Goal: Check status

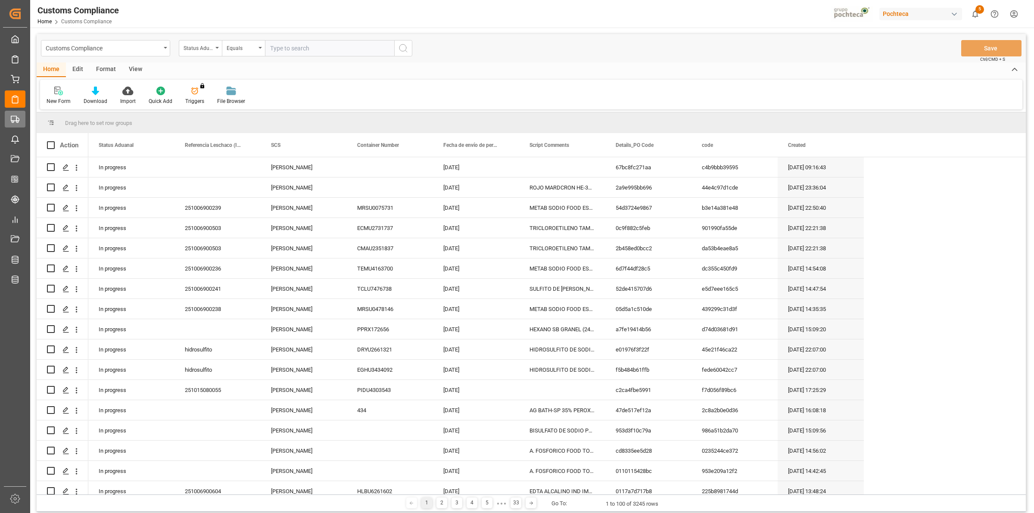
click at [21, 118] on div "Final Delivery Final Delivery" at bounding box center [15, 119] width 21 height 17
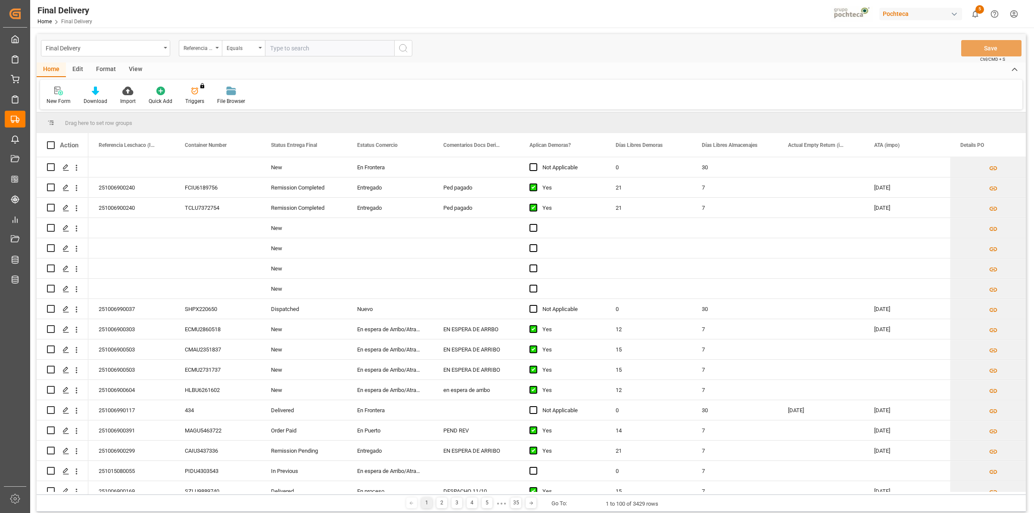
click at [134, 74] on div "View" at bounding box center [135, 69] width 26 height 15
click at [61, 92] on div at bounding box center [55, 90] width 17 height 9
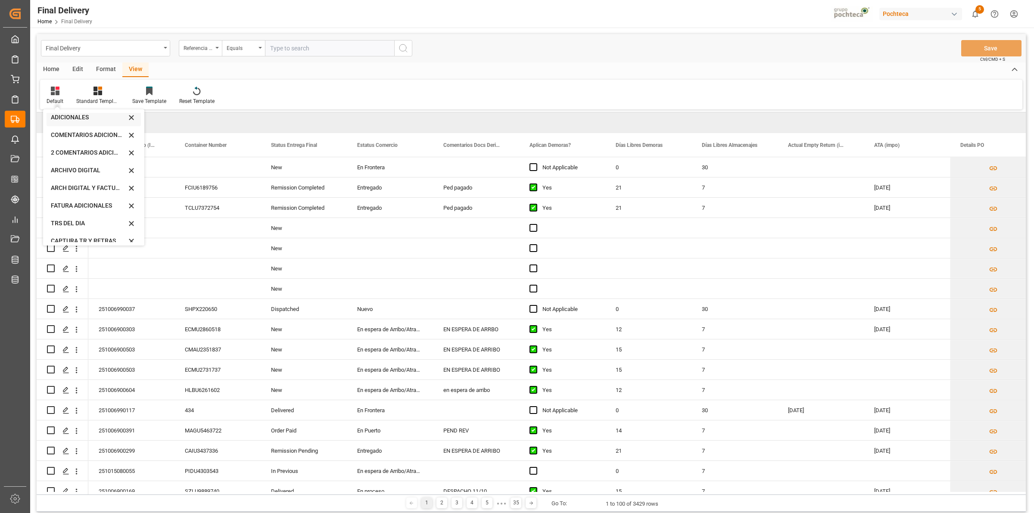
scroll to position [82, 0]
click at [72, 226] on div "CAPTURA TR Y RETRASO CON ENTREGA Y SUCURSAL" at bounding box center [94, 234] width 94 height 18
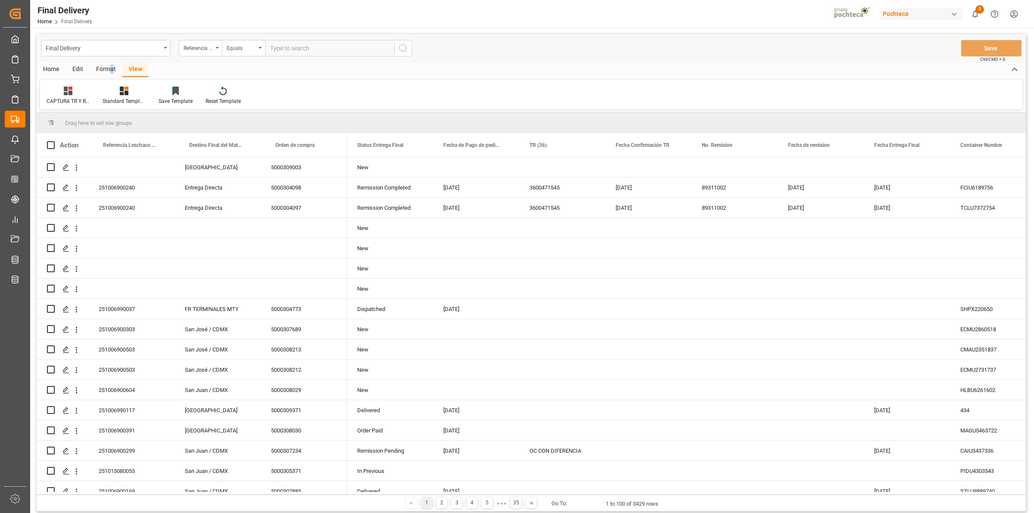
click at [111, 67] on div "Format" at bounding box center [106, 69] width 33 height 15
click at [103, 94] on div "Row Format" at bounding box center [98, 95] width 41 height 19
click at [103, 123] on div "DESTINO PARA REMI" at bounding box center [118, 121] width 57 height 9
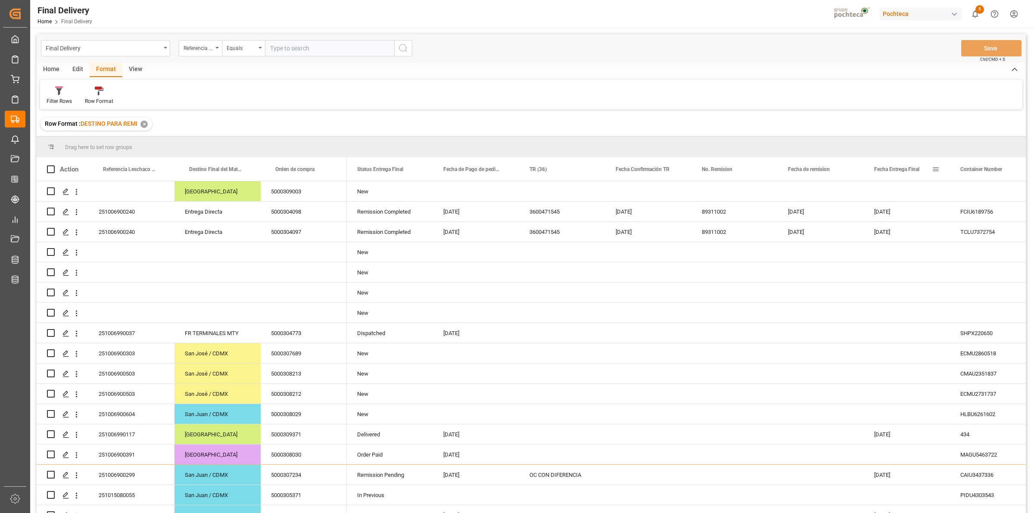
click at [933, 168] on span at bounding box center [936, 169] width 8 height 8
click at [978, 173] on span "filter" at bounding box center [985, 171] width 38 height 16
click at [1011, 216] on input "date" at bounding box center [975, 215] width 84 height 17
type input "[DATE]"
click at [989, 241] on button "Apply" at bounding box center [986, 242] width 16 height 9
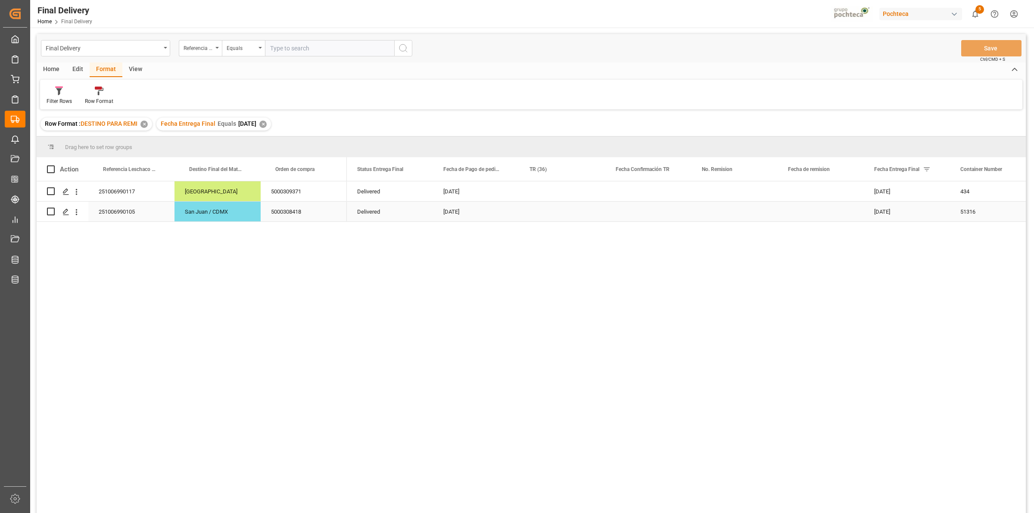
click at [123, 193] on div "251006990117" at bounding box center [131, 191] width 86 height 20
click at [280, 190] on div "5000309371" at bounding box center [304, 191] width 86 height 20
